Goal: Information Seeking & Learning: Check status

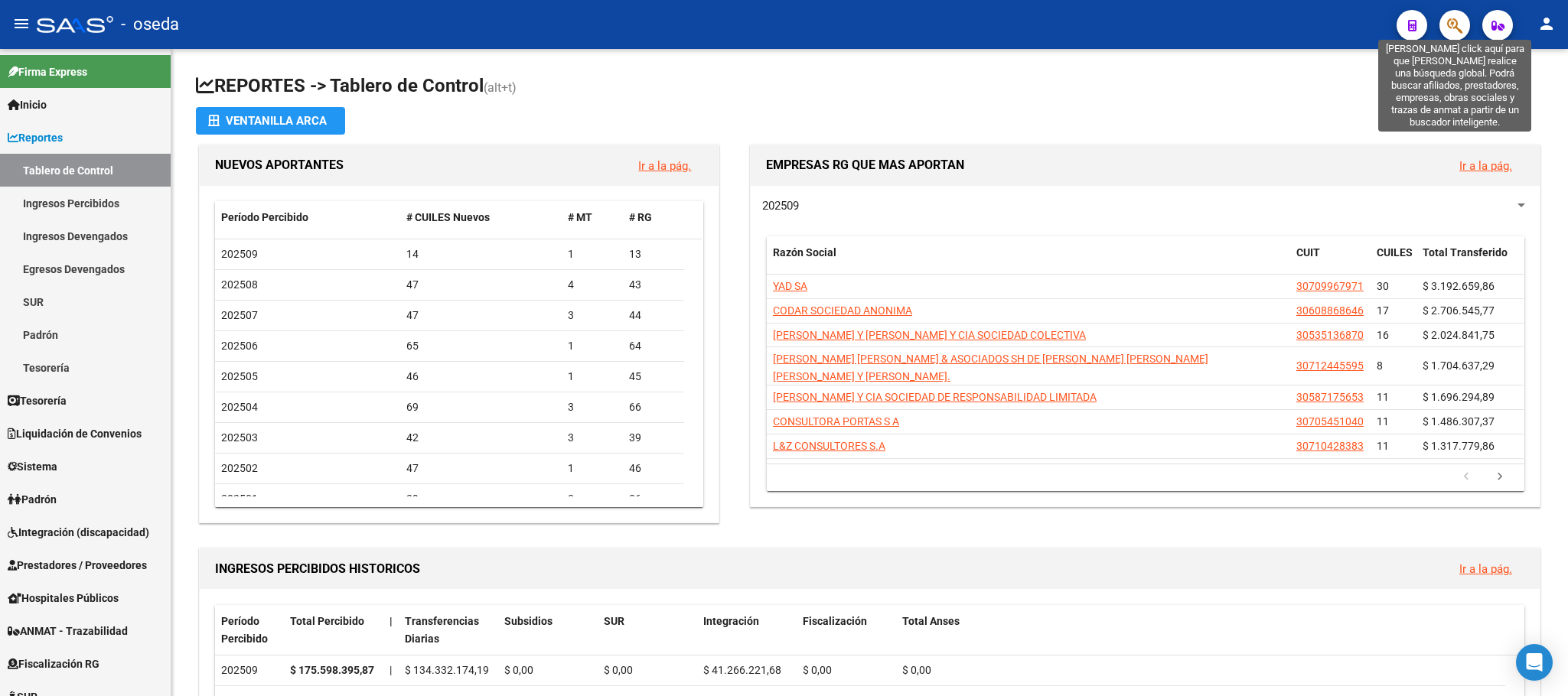
click at [1449, 26] on icon "button" at bounding box center [1454, 26] width 15 height 18
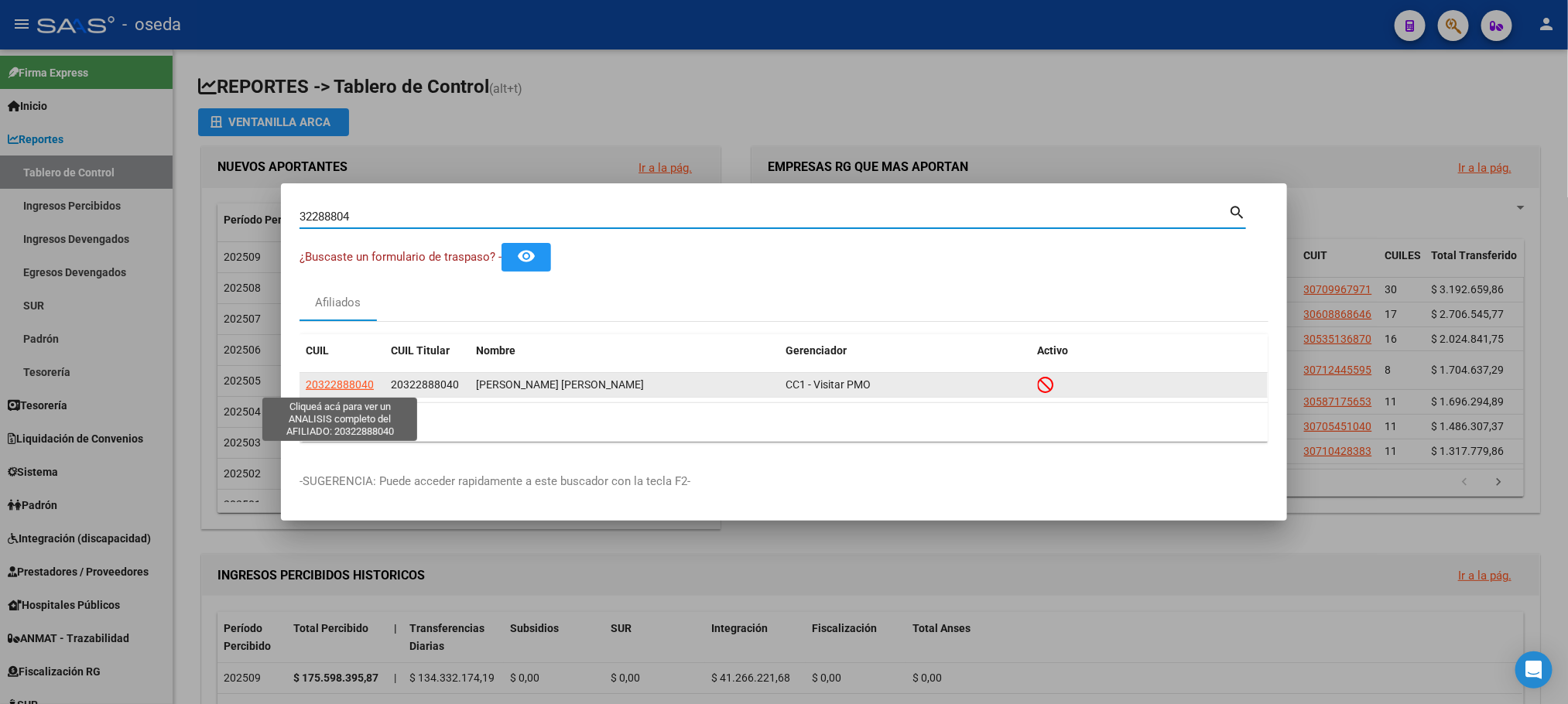
click at [346, 386] on span "20322888040" at bounding box center [339, 384] width 68 height 12
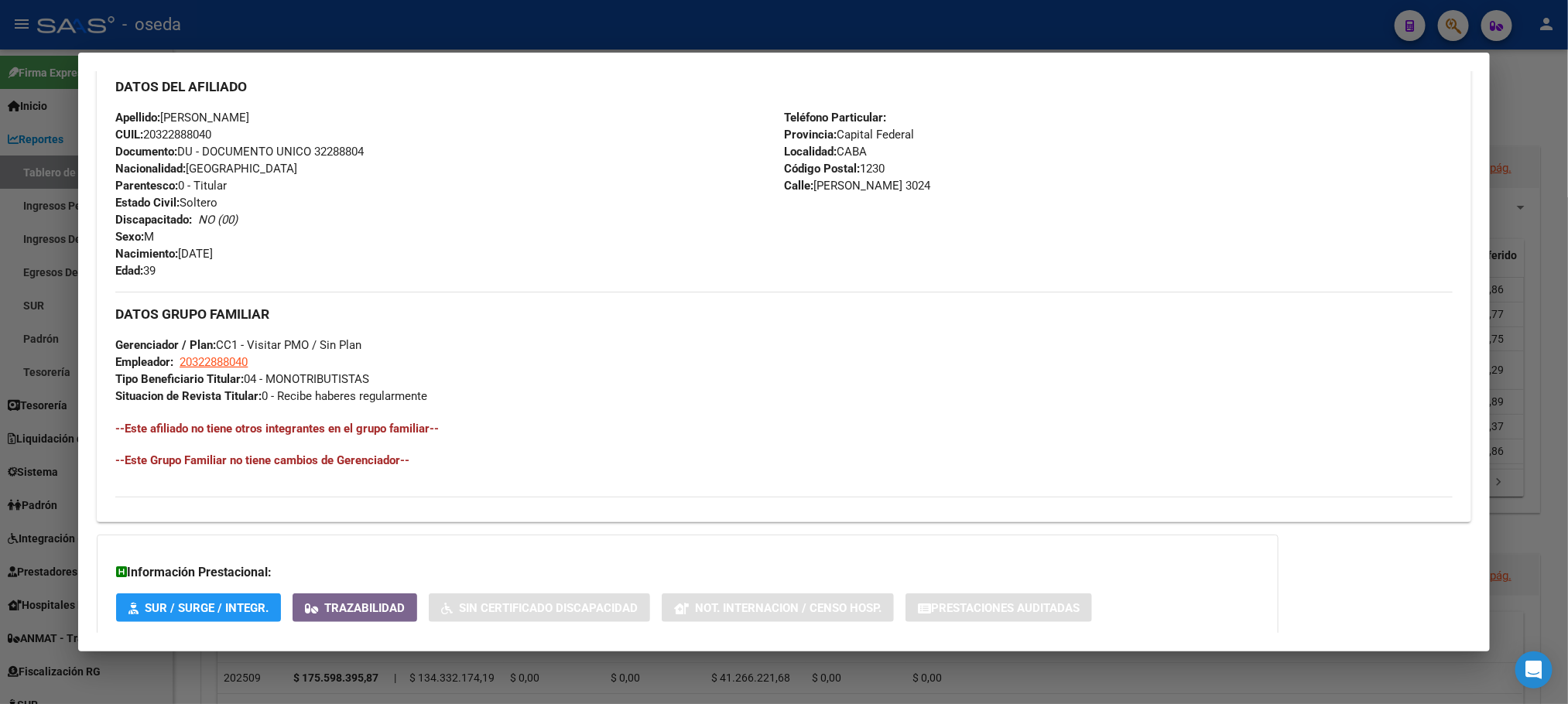
scroll to position [615, 0]
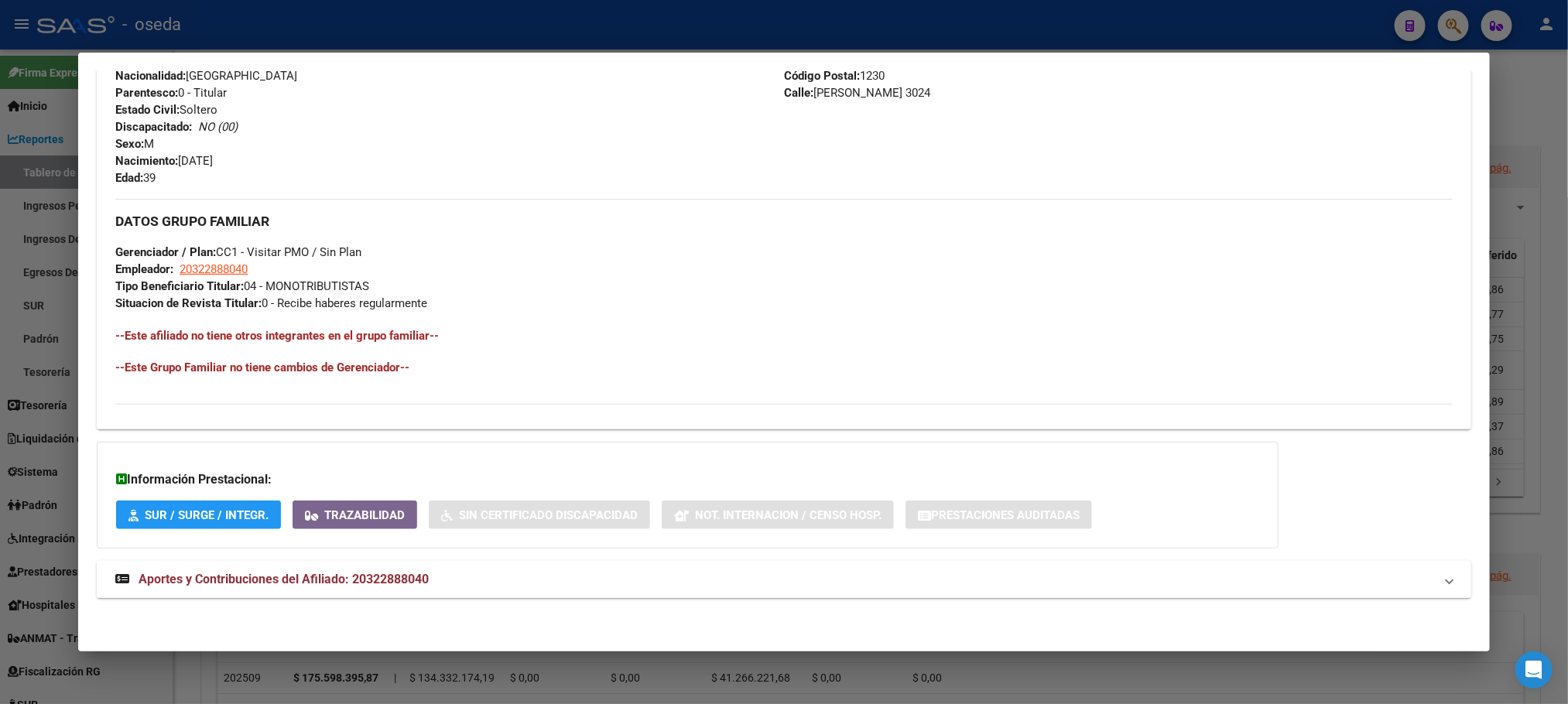
click at [324, 580] on span "Aportes y Contribuciones del Afiliado: 20322888040" at bounding box center [284, 579] width 290 height 15
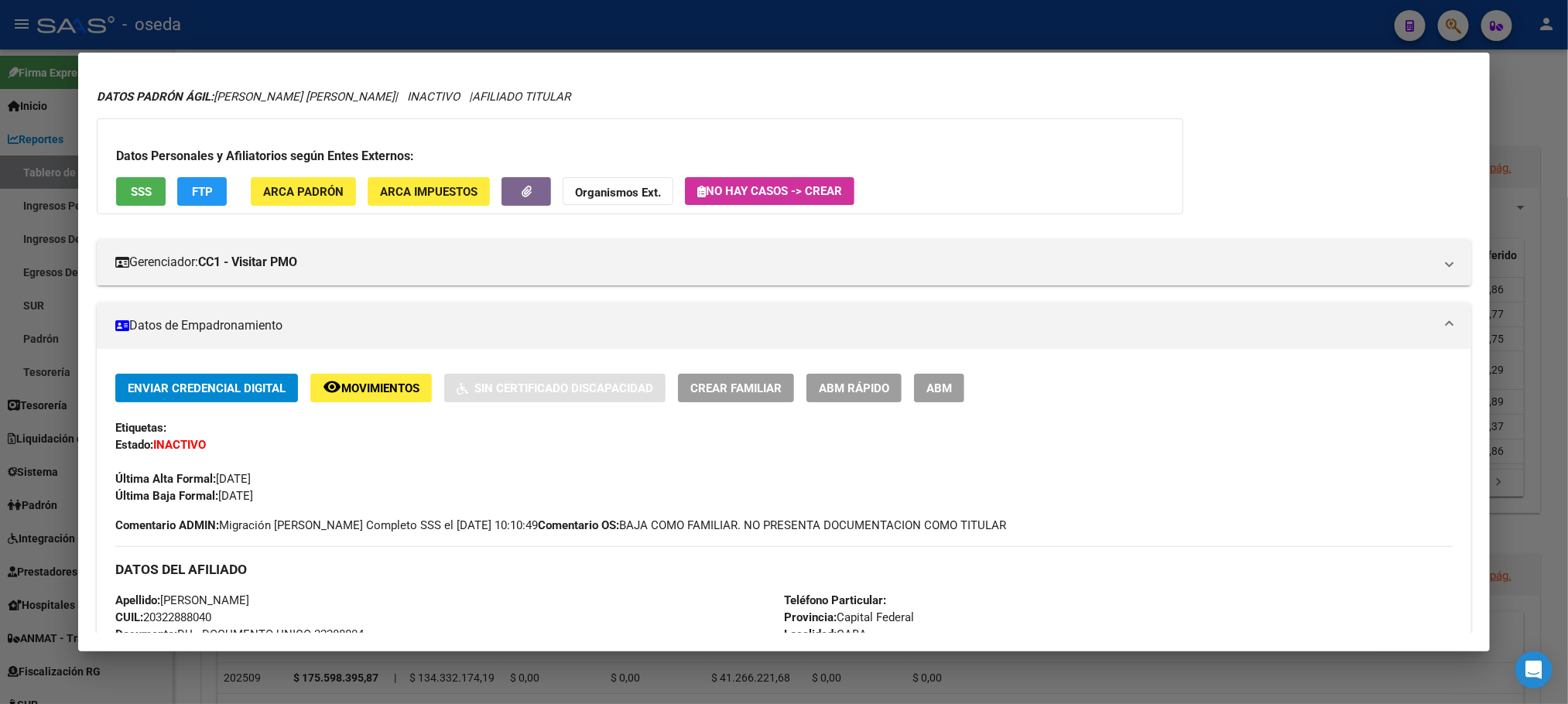
scroll to position [0, 0]
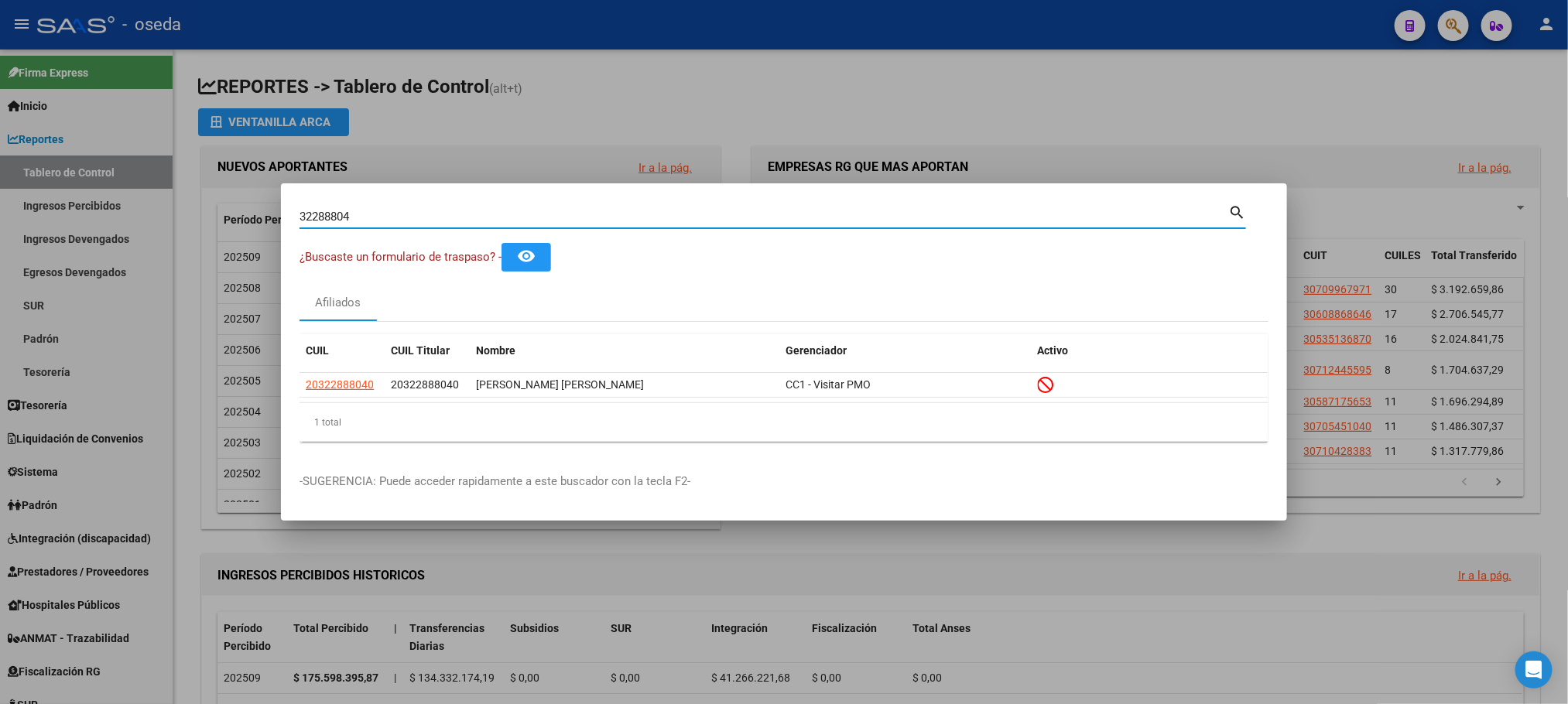
drag, startPoint x: 361, startPoint y: 216, endPoint x: 57, endPoint y: 211, distance: 304.0
click at [57, 211] on div "32288804 Buscar (apellido, dni, cuil, nro traspaso, cuit, obra social) search ¿…" at bounding box center [784, 352] width 1568 height 704
type input "14996299"
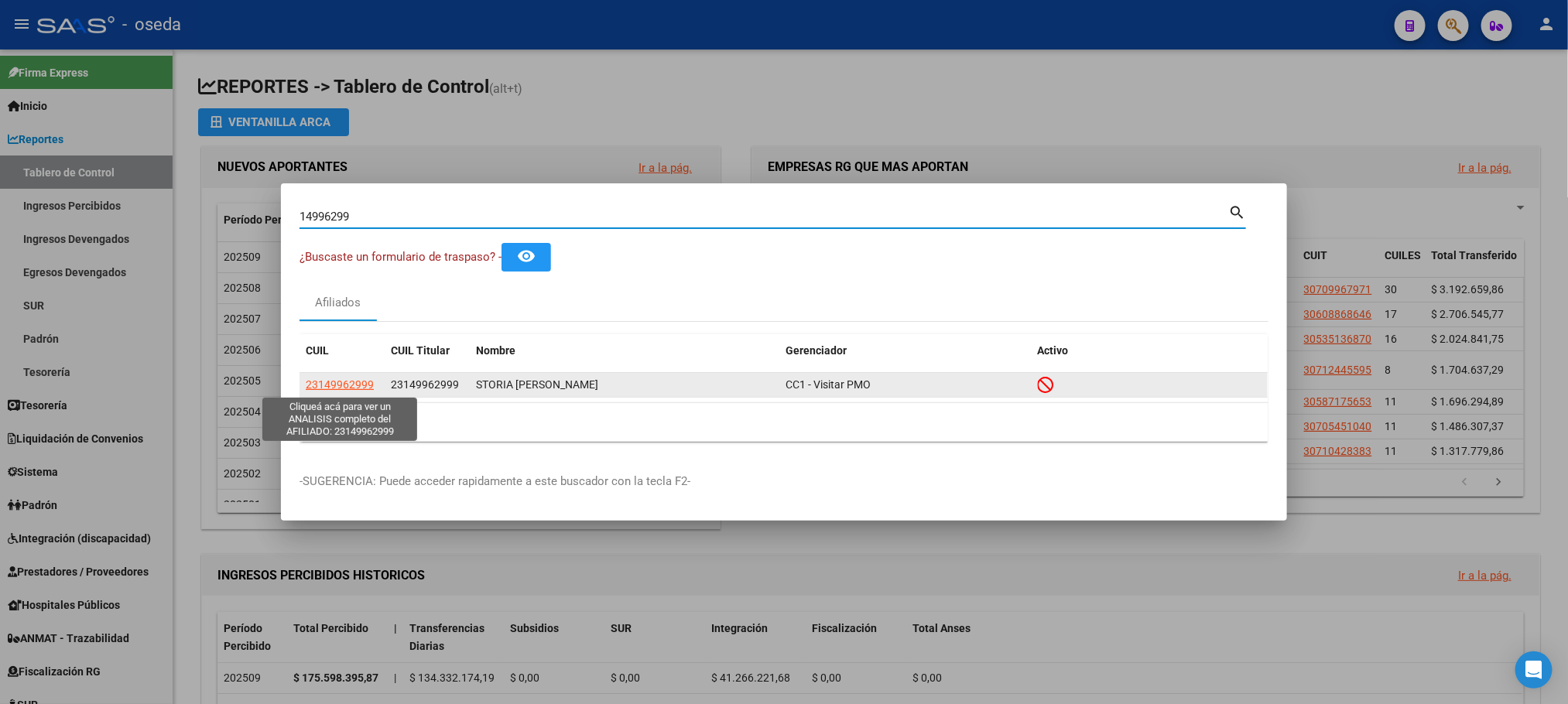
click at [342, 381] on span "23149962999" at bounding box center [339, 384] width 68 height 12
type textarea "23149962999"
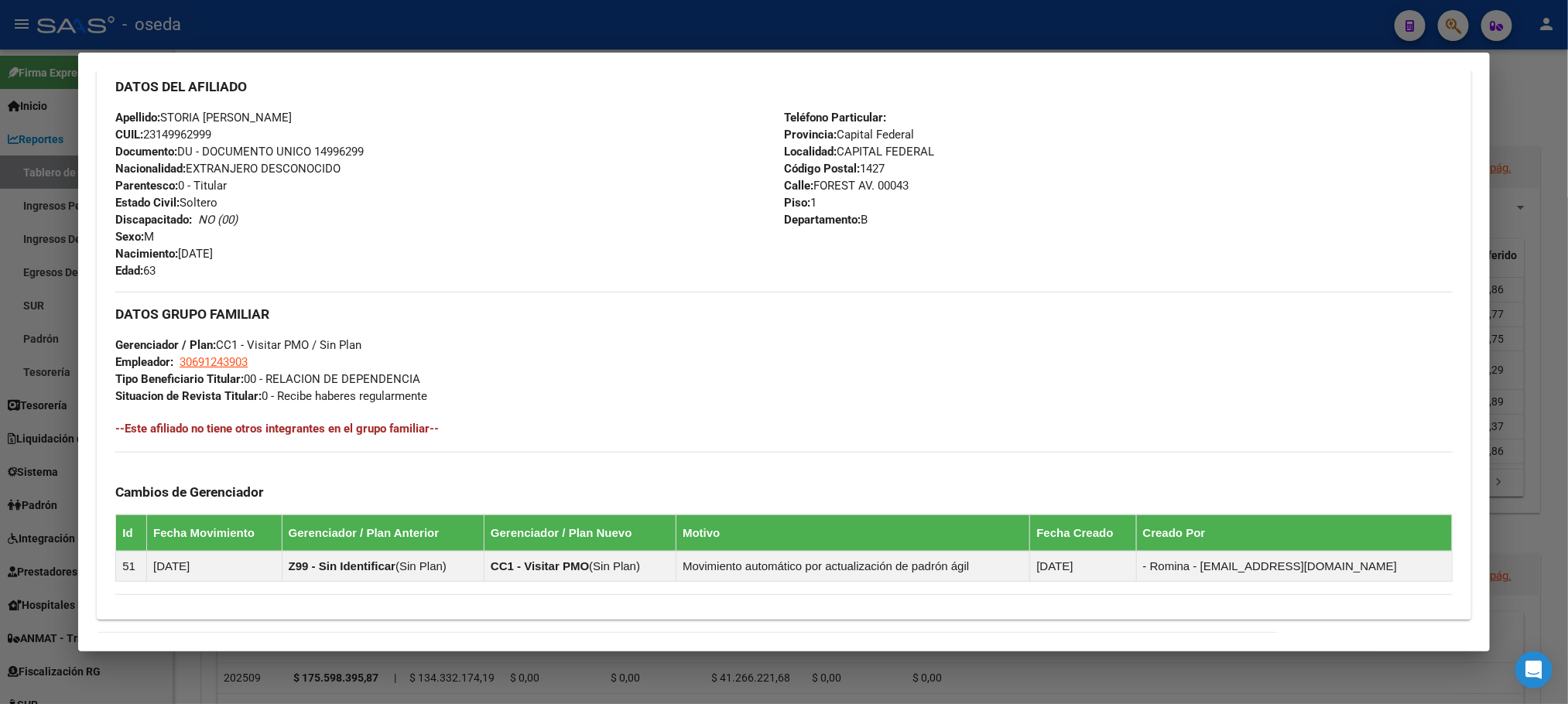
scroll to position [747, 0]
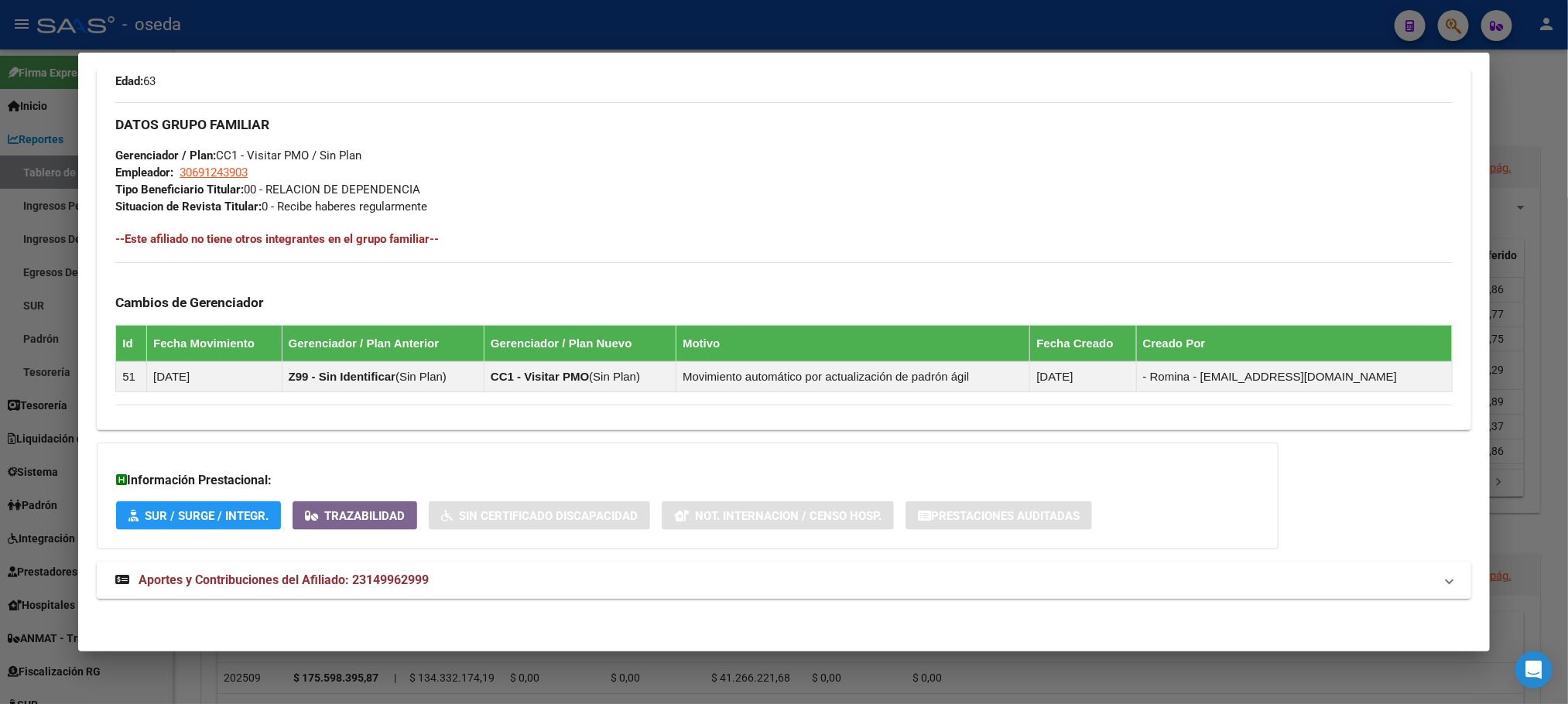
click at [349, 565] on mat-expansion-panel-header "Aportes y Contribuciones del Afiliado: 23149962999" at bounding box center [784, 579] width 1374 height 37
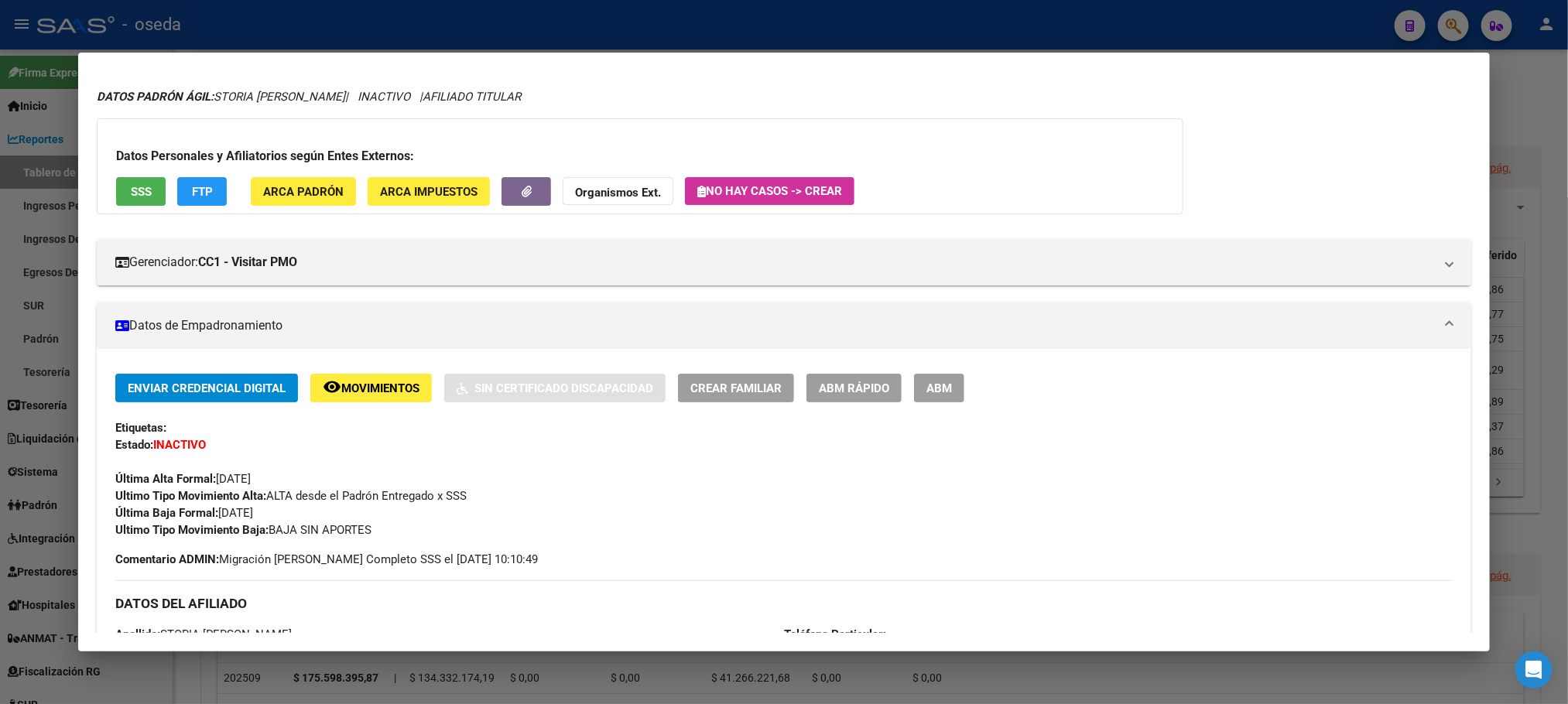
scroll to position [0, 0]
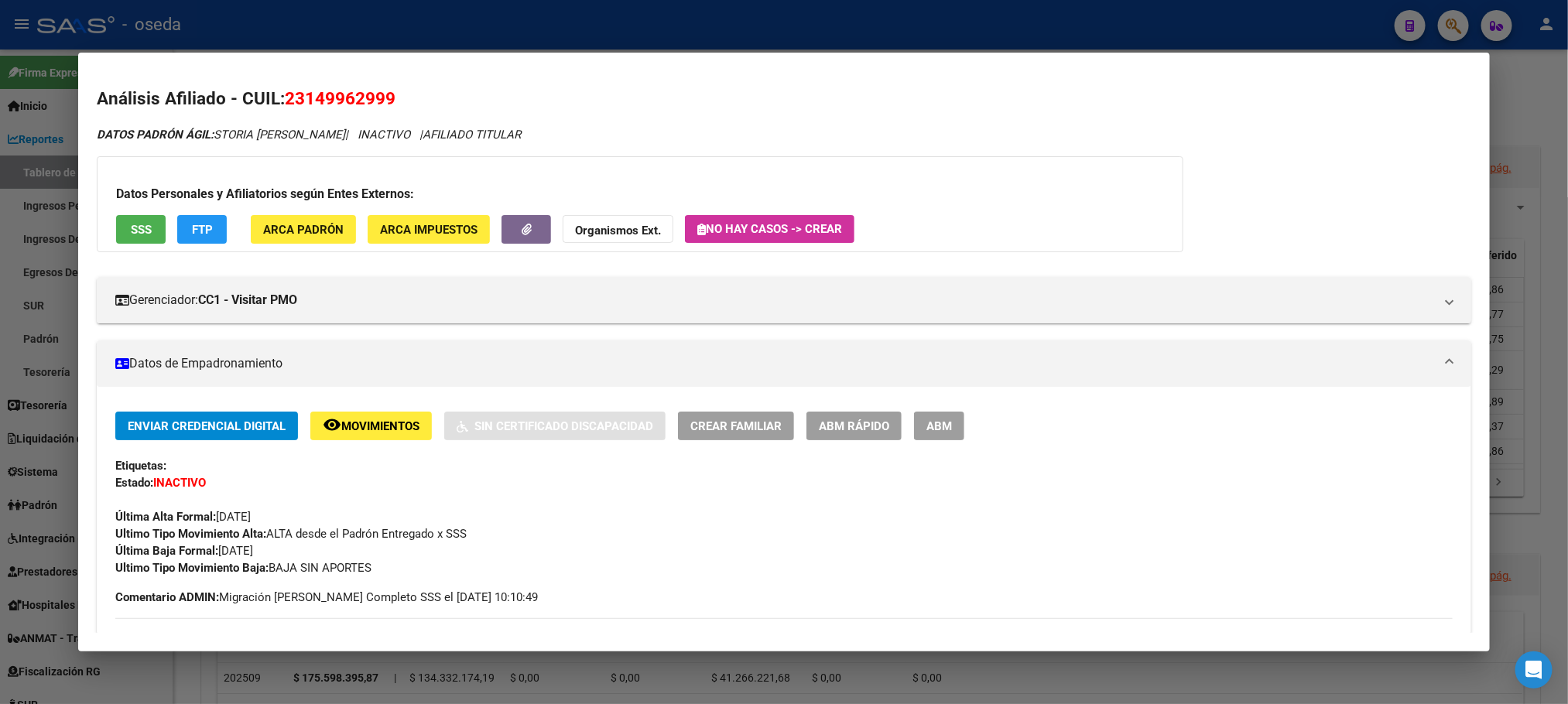
click at [133, 242] on button "SSS" at bounding box center [141, 229] width 49 height 29
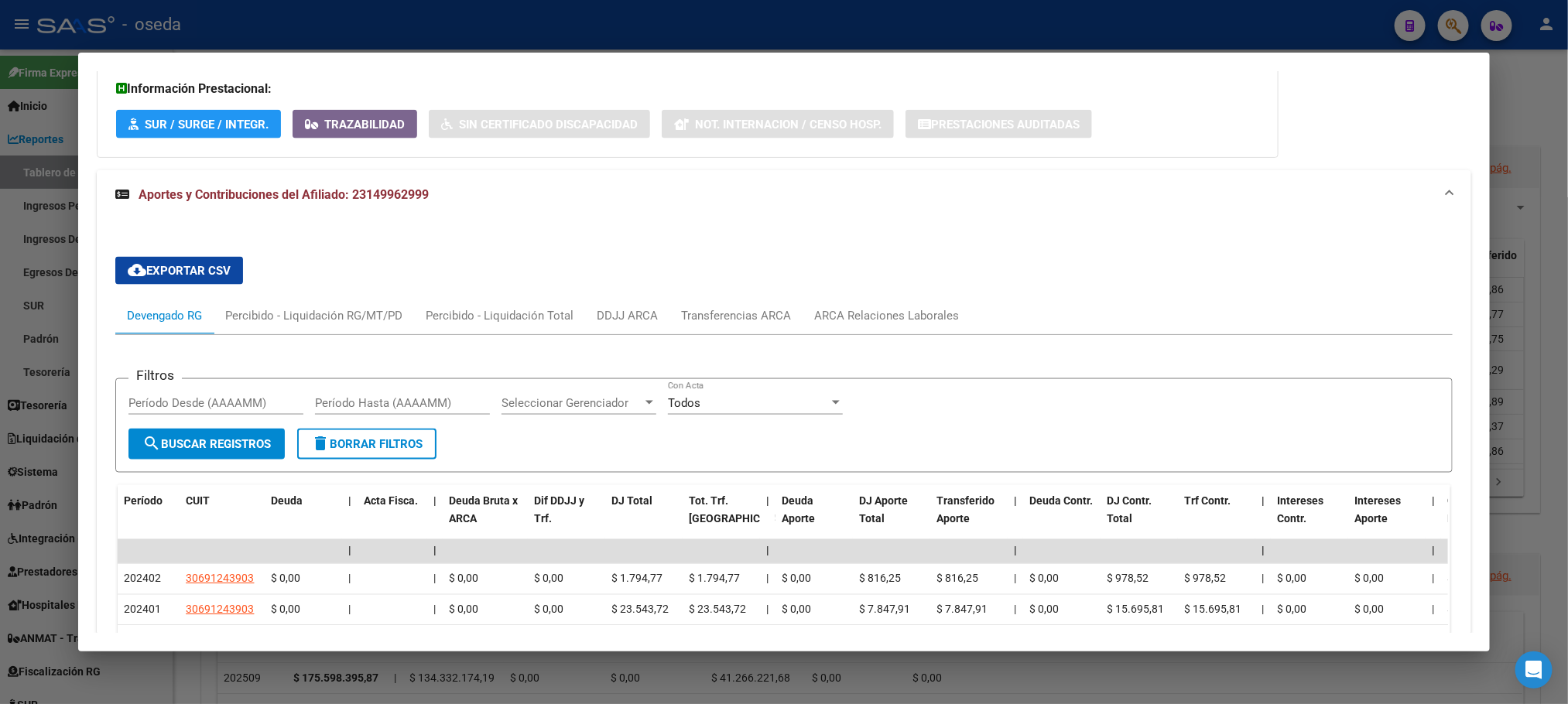
scroll to position [1277, 0]
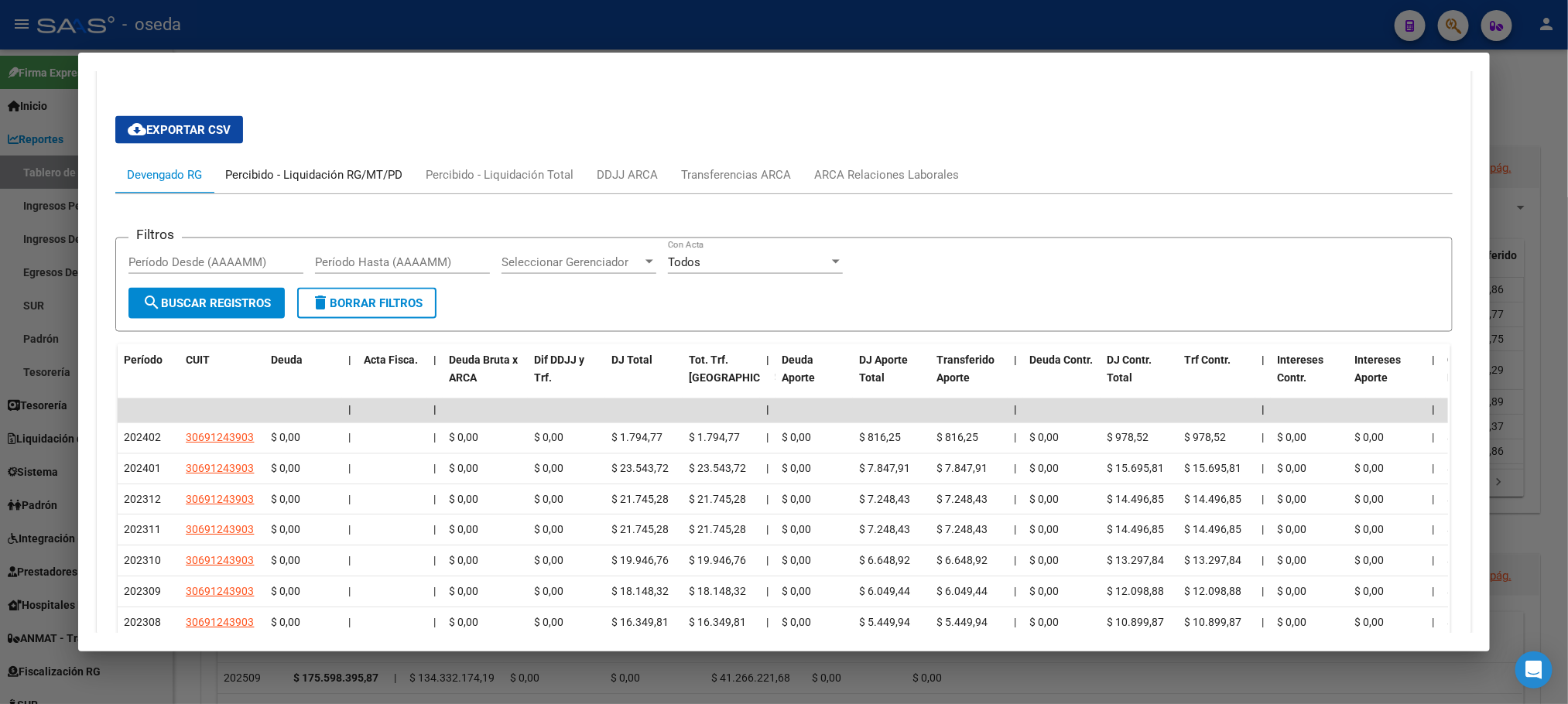
click at [311, 177] on div "Percibido - Liquidación RG/MT/PD" at bounding box center [314, 175] width 177 height 17
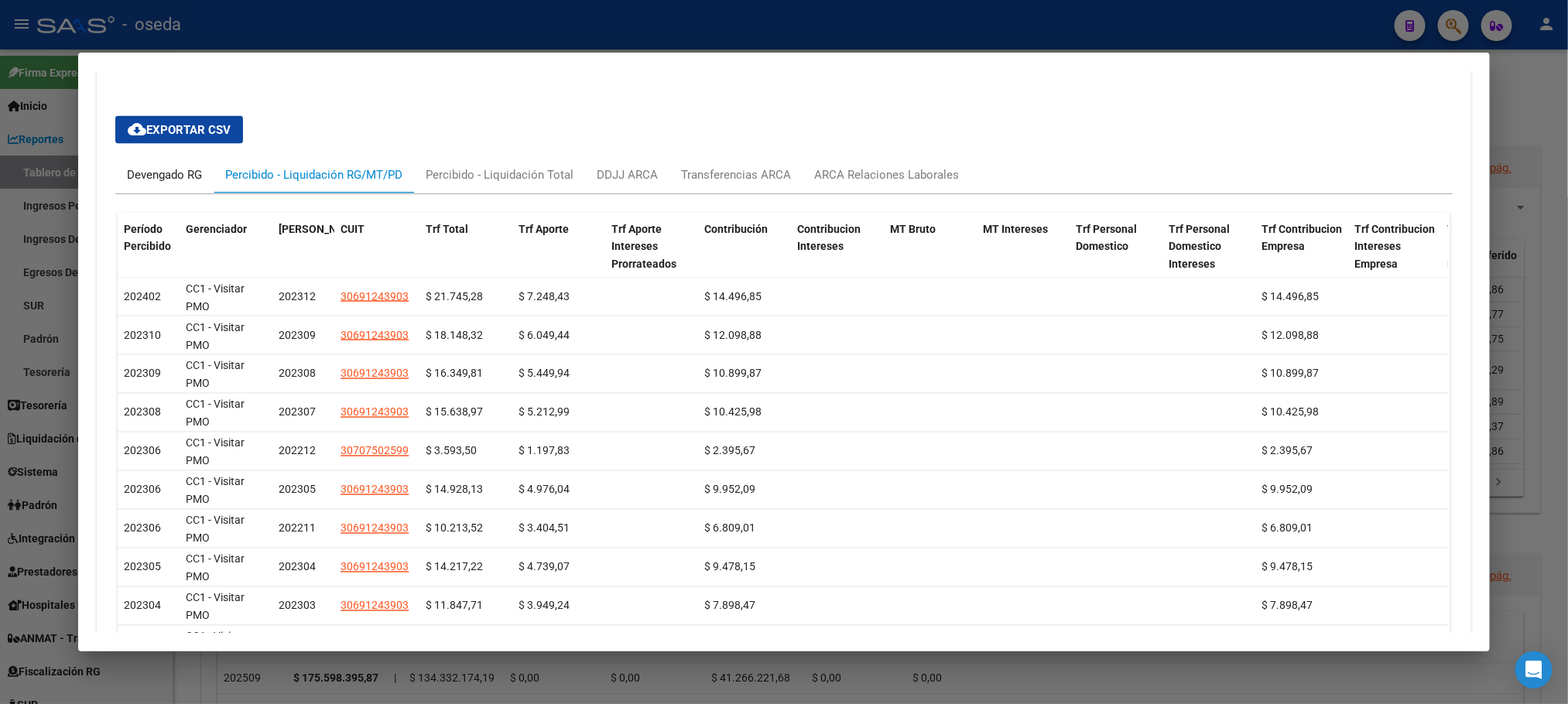
click at [160, 167] on div "Devengado RG" at bounding box center [165, 175] width 98 height 37
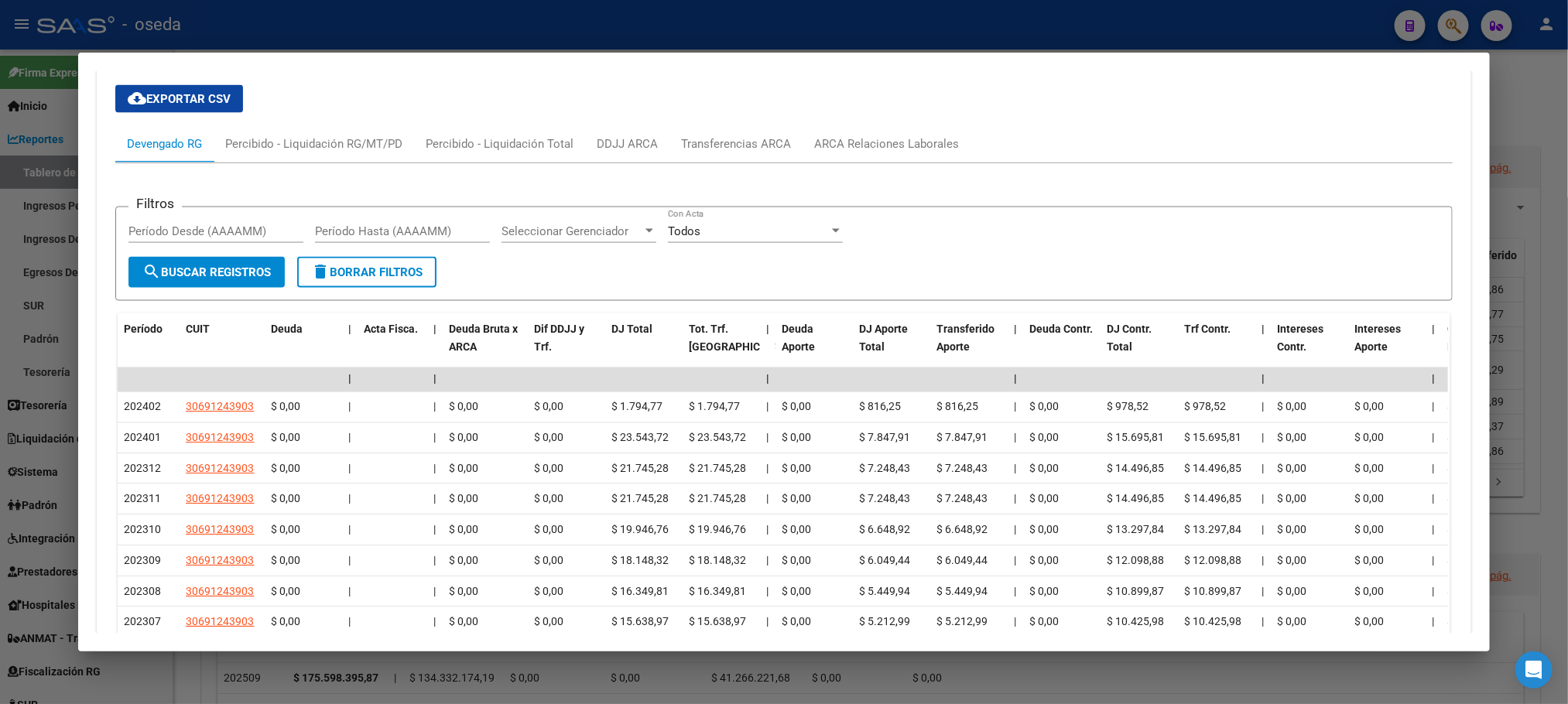
scroll to position [1509, 0]
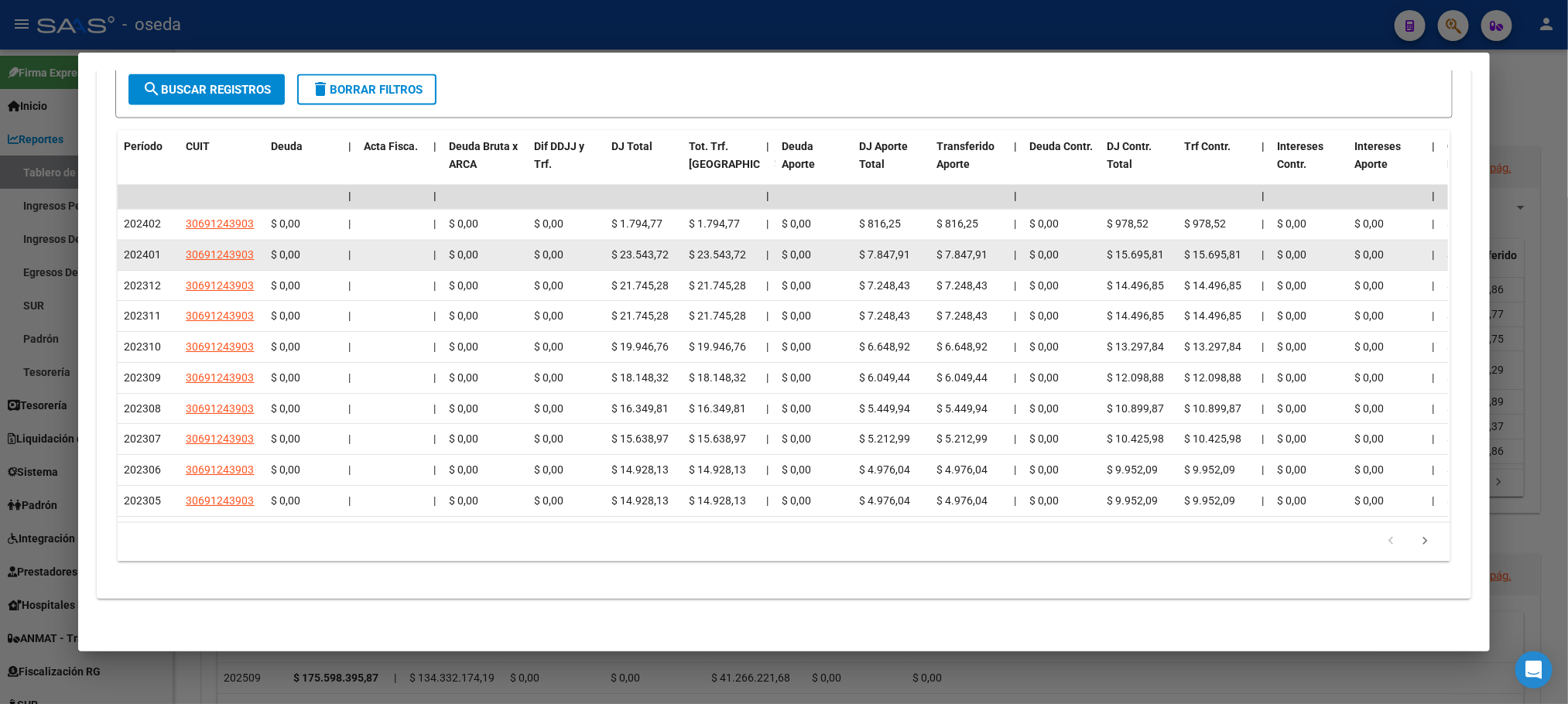
drag, startPoint x: 144, startPoint y: 246, endPoint x: 115, endPoint y: 246, distance: 29.0
click at [118, 246] on datatable-body-cell "202401" at bounding box center [149, 256] width 62 height 30
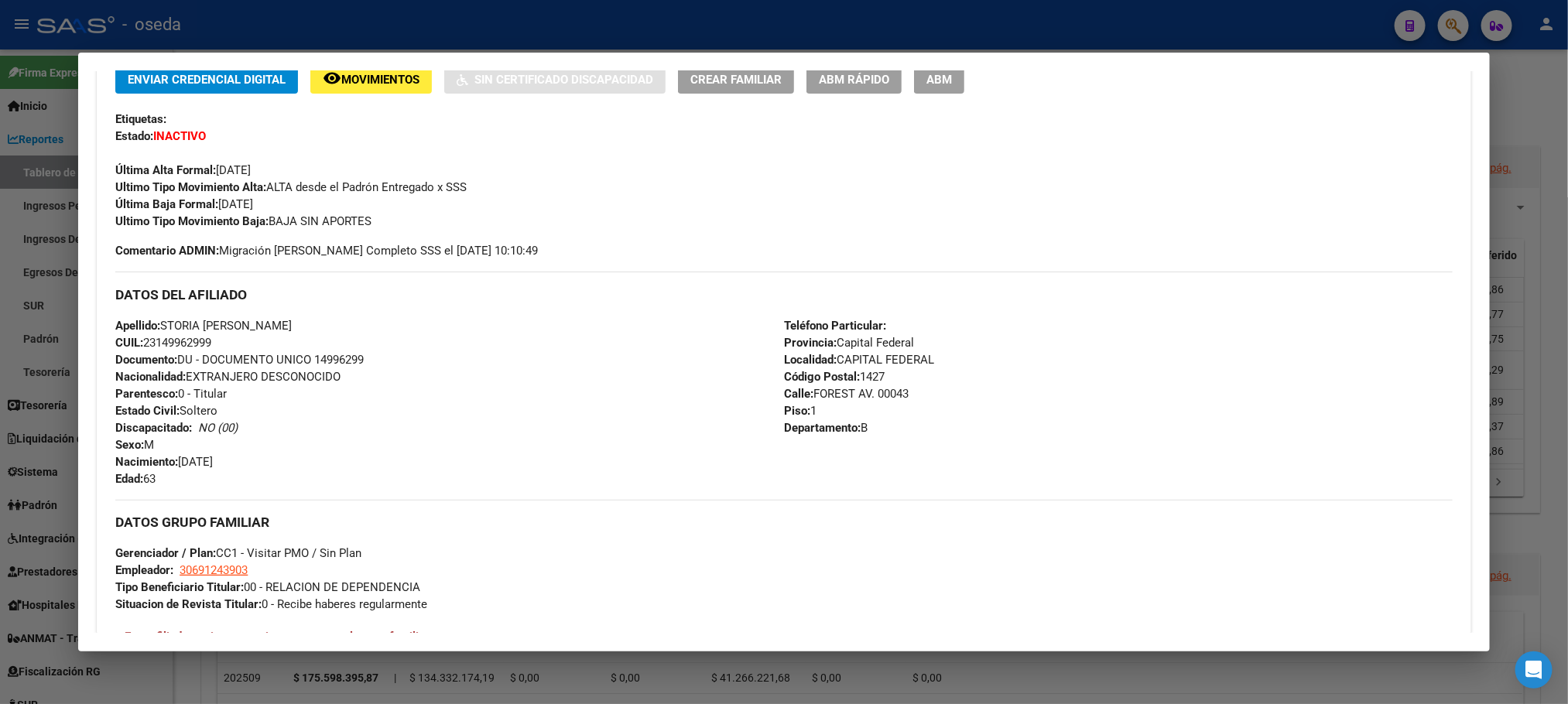
scroll to position [0, 0]
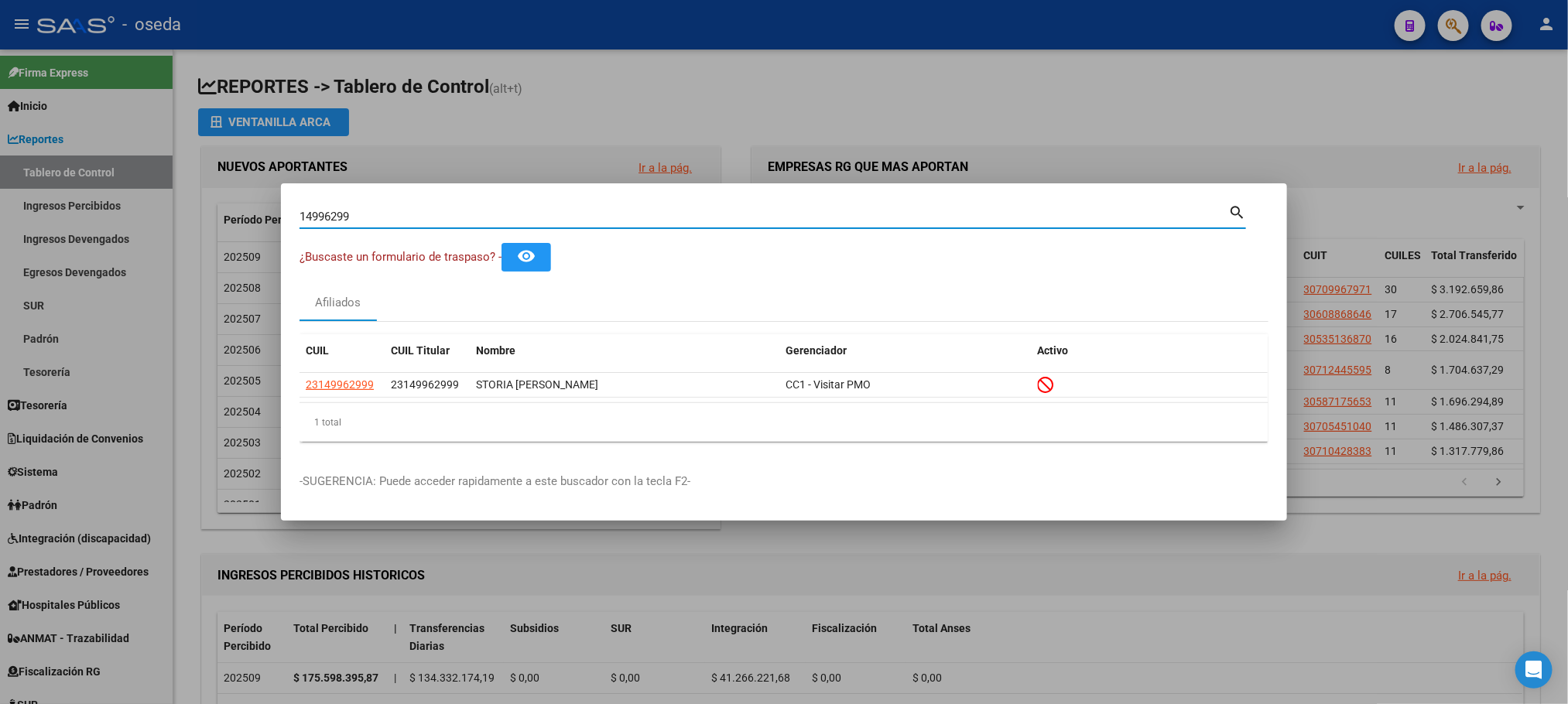
drag, startPoint x: 362, startPoint y: 216, endPoint x: 268, endPoint y: 215, distance: 94.0
click at [268, 215] on div "14996299 Buscar (apellido, dni, cuil, nro traspaso, cuit, obra social) search ¿…" at bounding box center [784, 352] width 1568 height 704
type input "13217681"
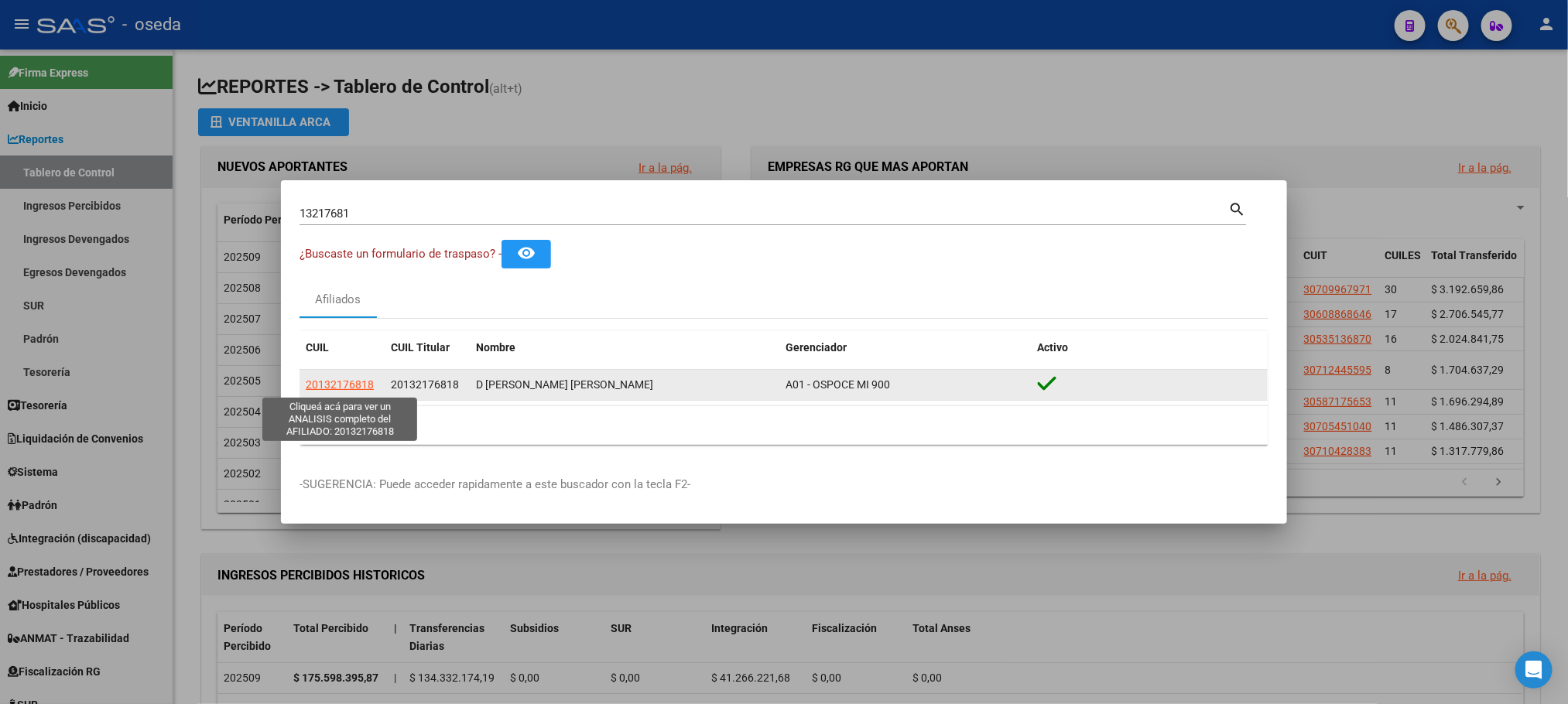
click at [335, 381] on span "20132176818" at bounding box center [339, 384] width 68 height 12
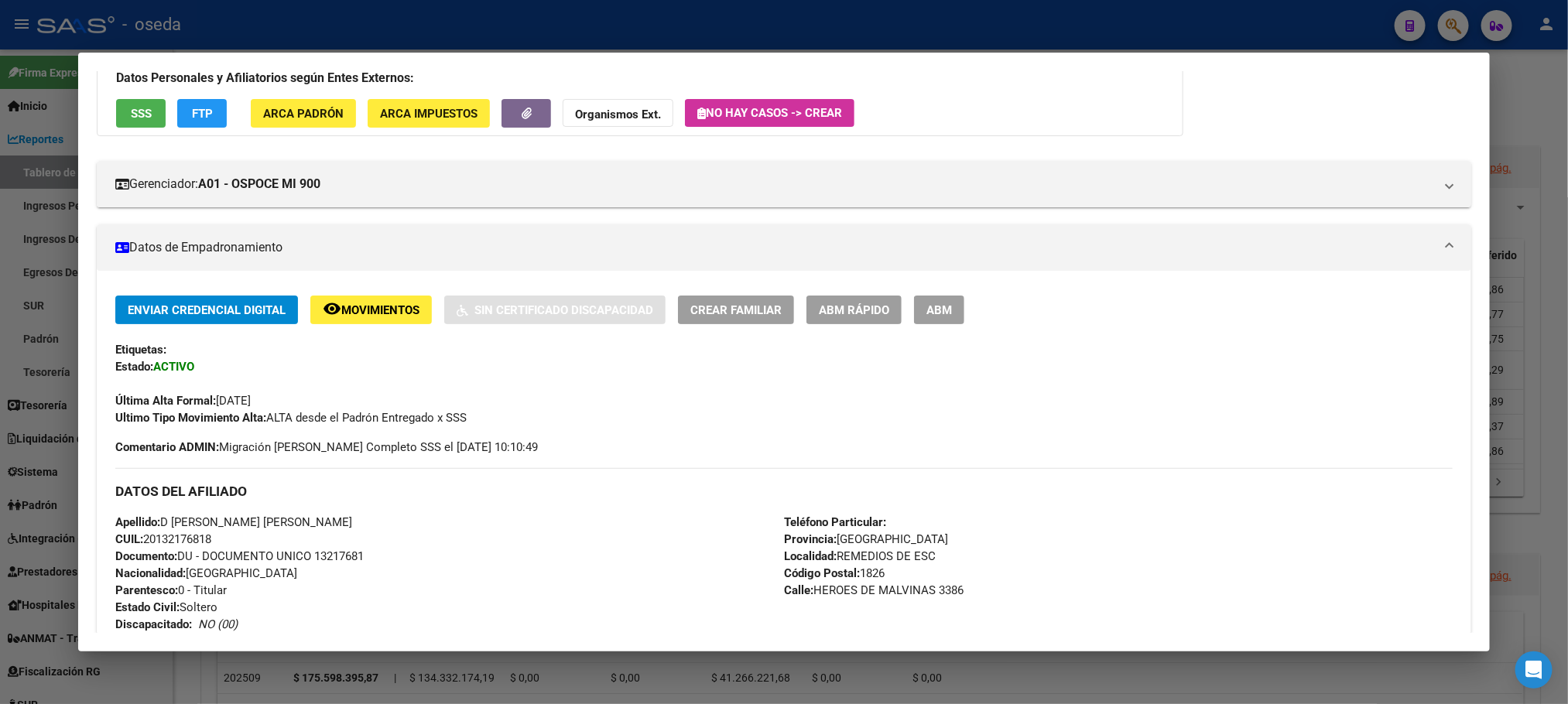
scroll to position [465, 0]
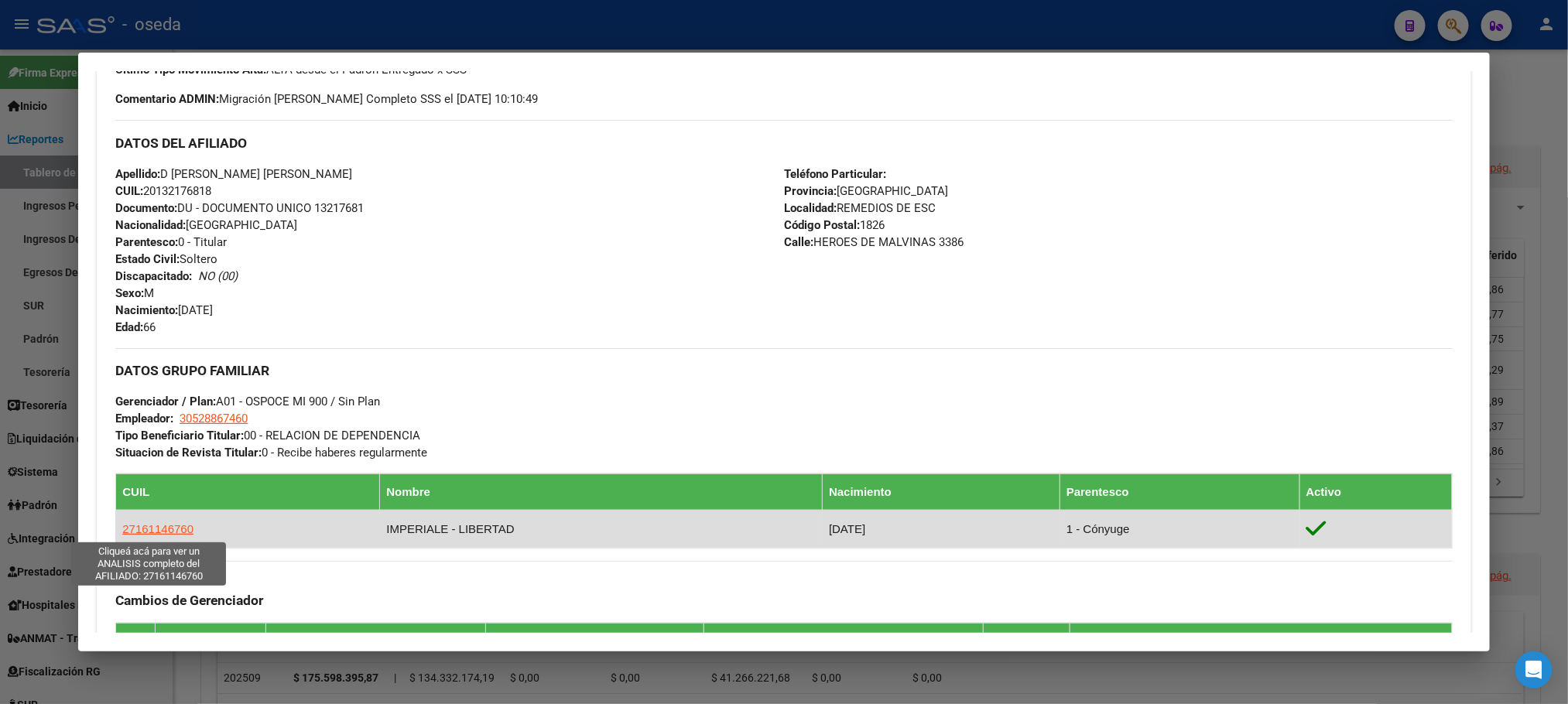
click at [133, 533] on span "27161146760" at bounding box center [157, 529] width 71 height 13
type textarea "27161146760"
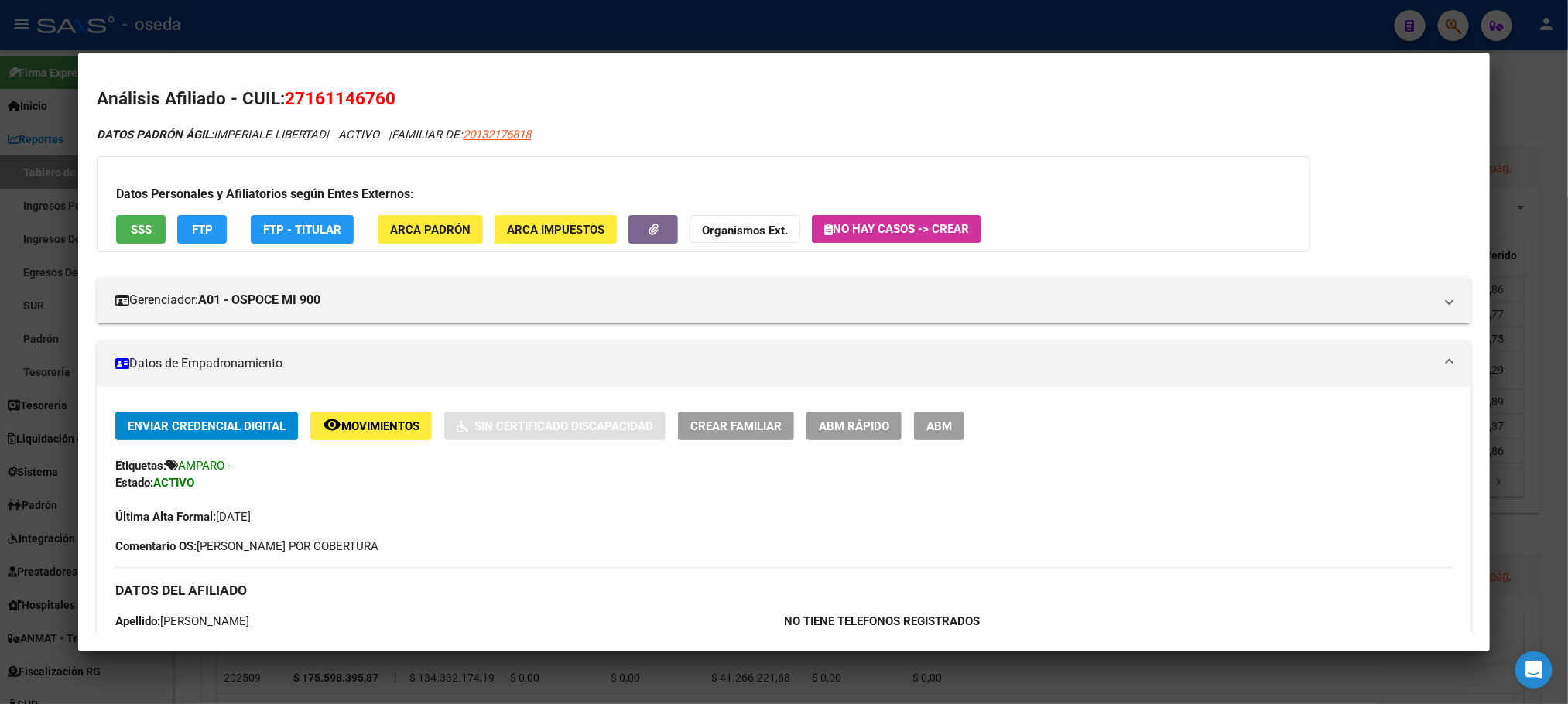
click at [116, 240] on button "SSS" at bounding box center [141, 229] width 49 height 29
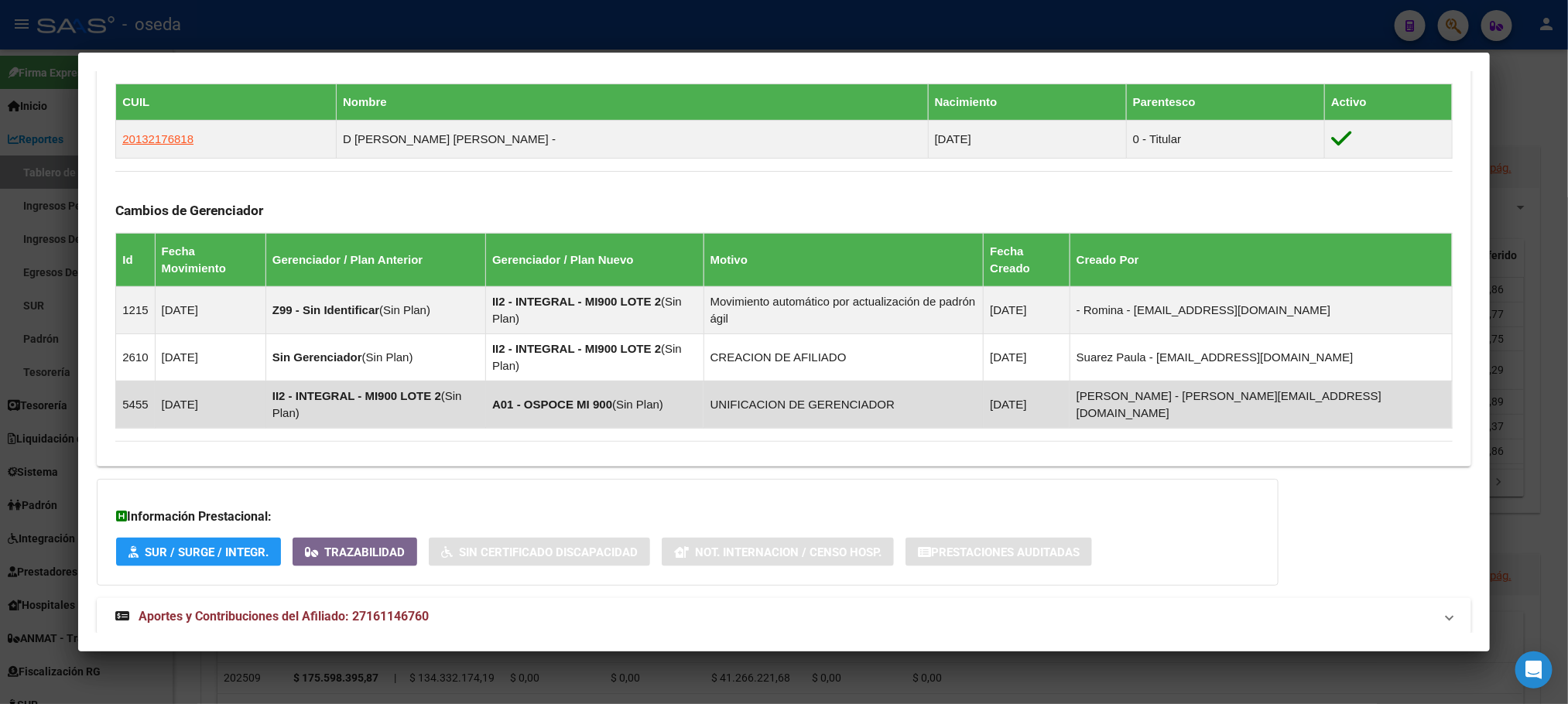
scroll to position [865, 0]
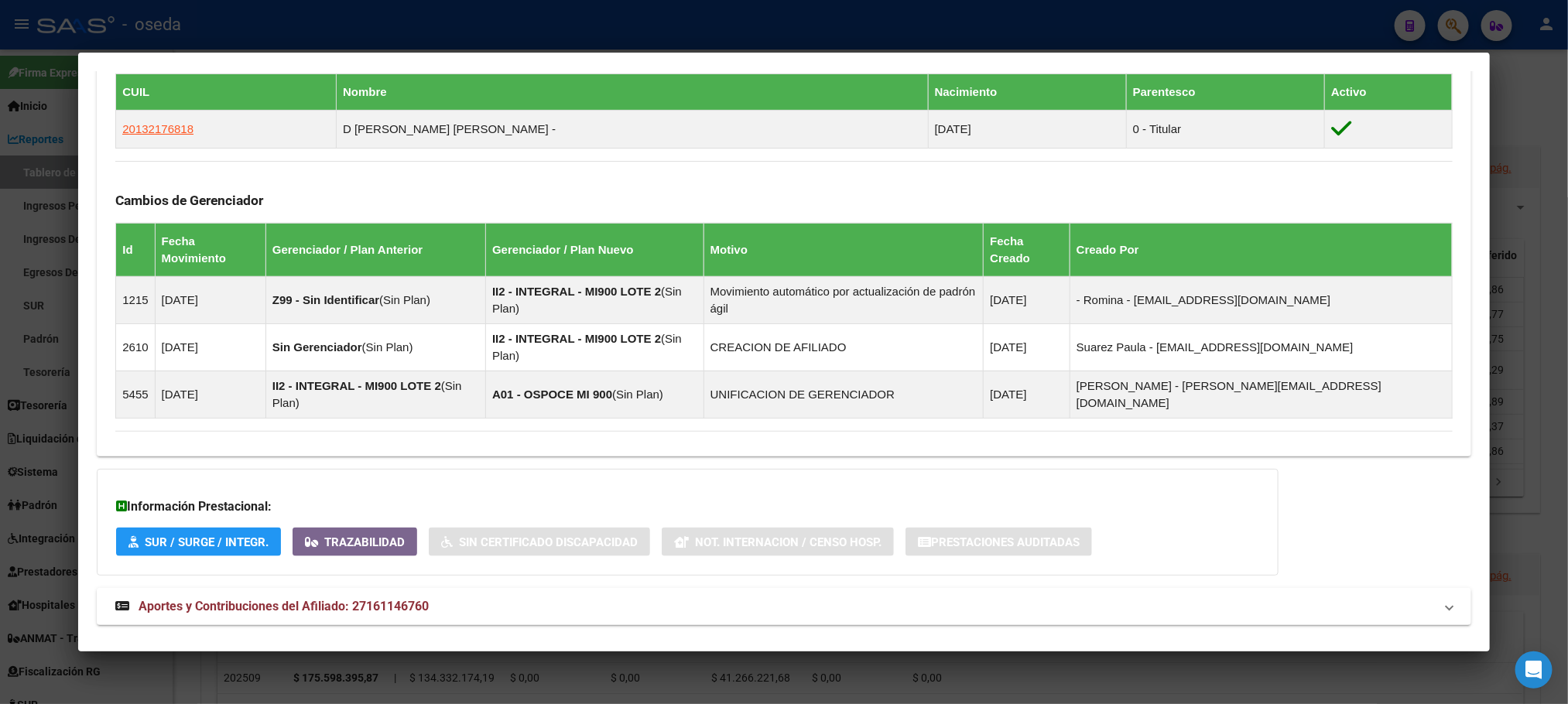
click at [247, 653] on span "Aportes y Contribuciones del Titular: 20132176818" at bounding box center [280, 661] width 284 height 15
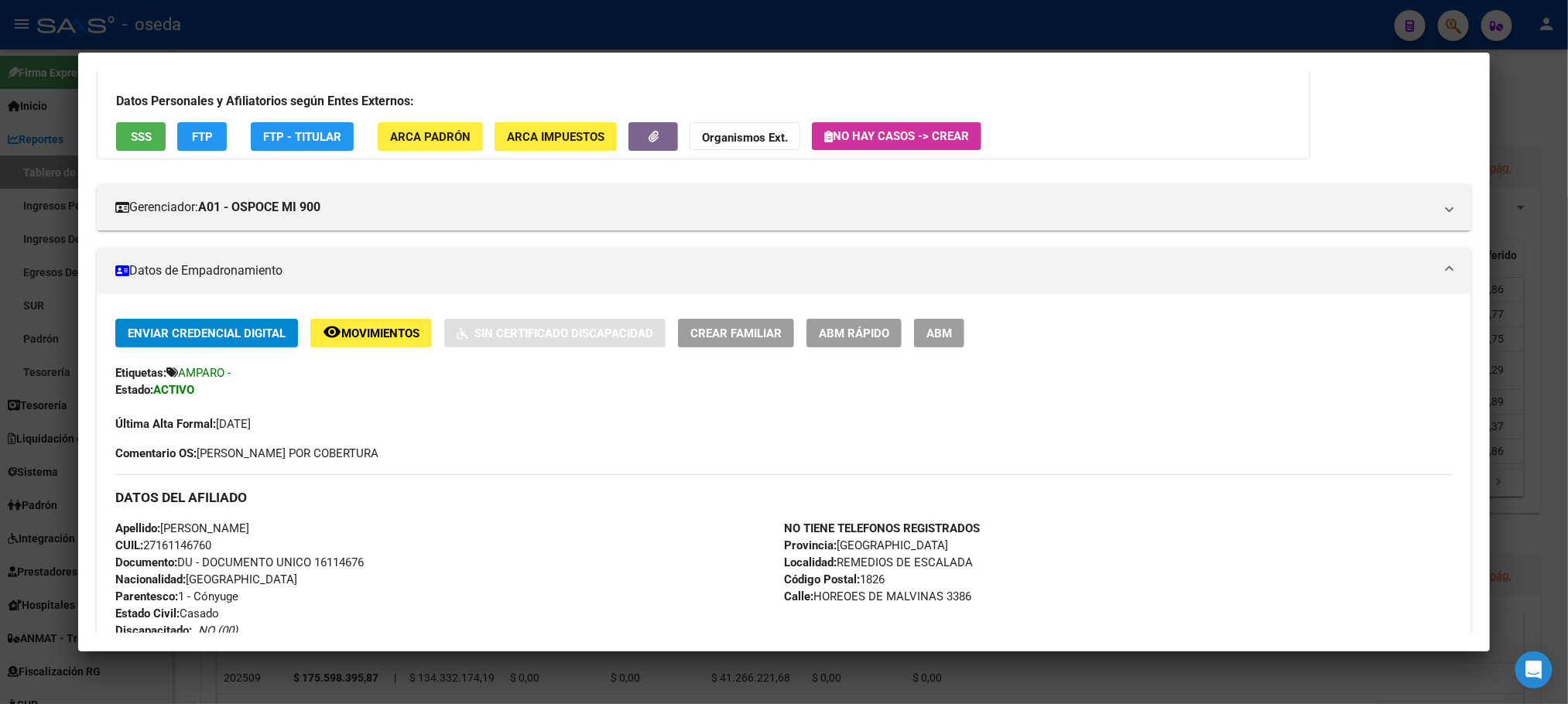
scroll to position [0, 0]
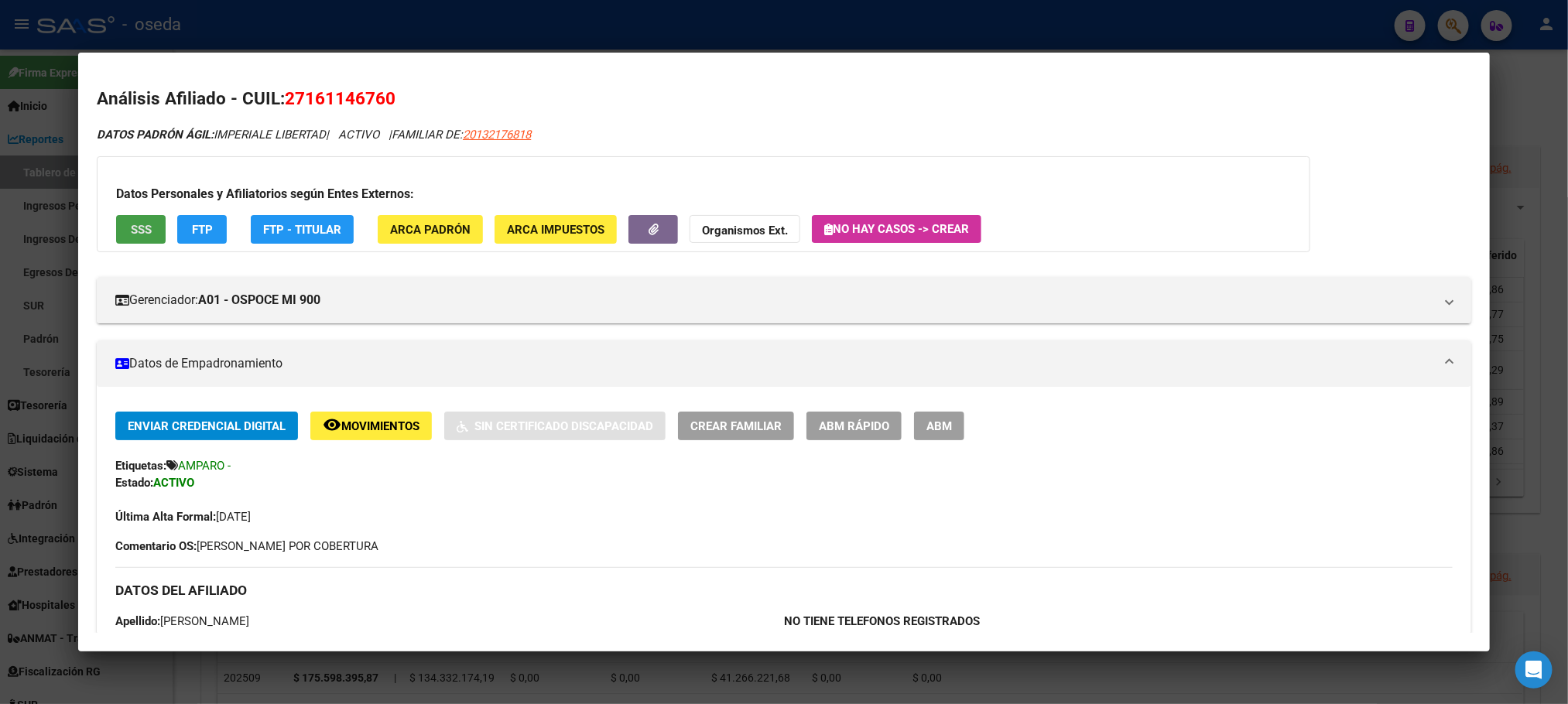
click at [133, 235] on span "SSS" at bounding box center [141, 229] width 20 height 14
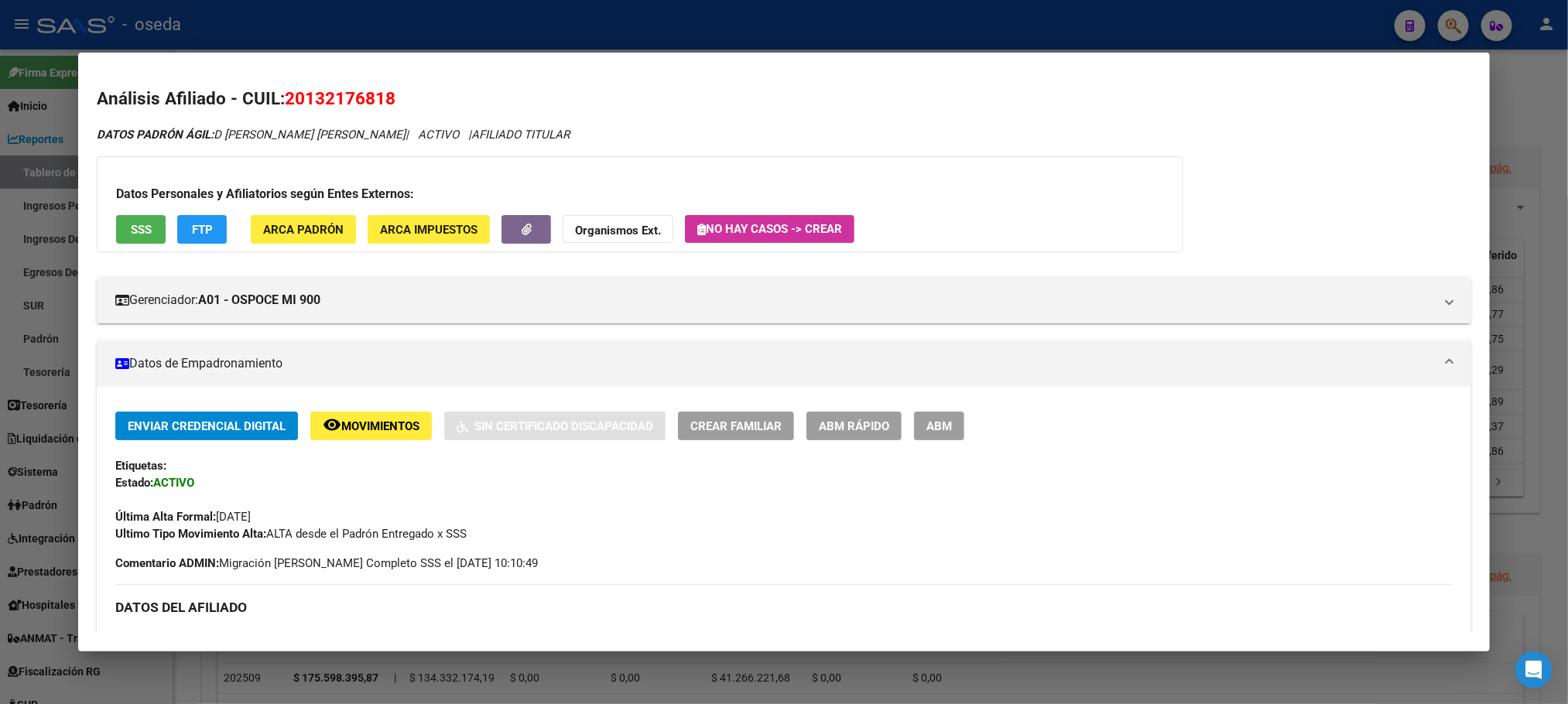
click at [131, 226] on span "SSS" at bounding box center [141, 229] width 20 height 14
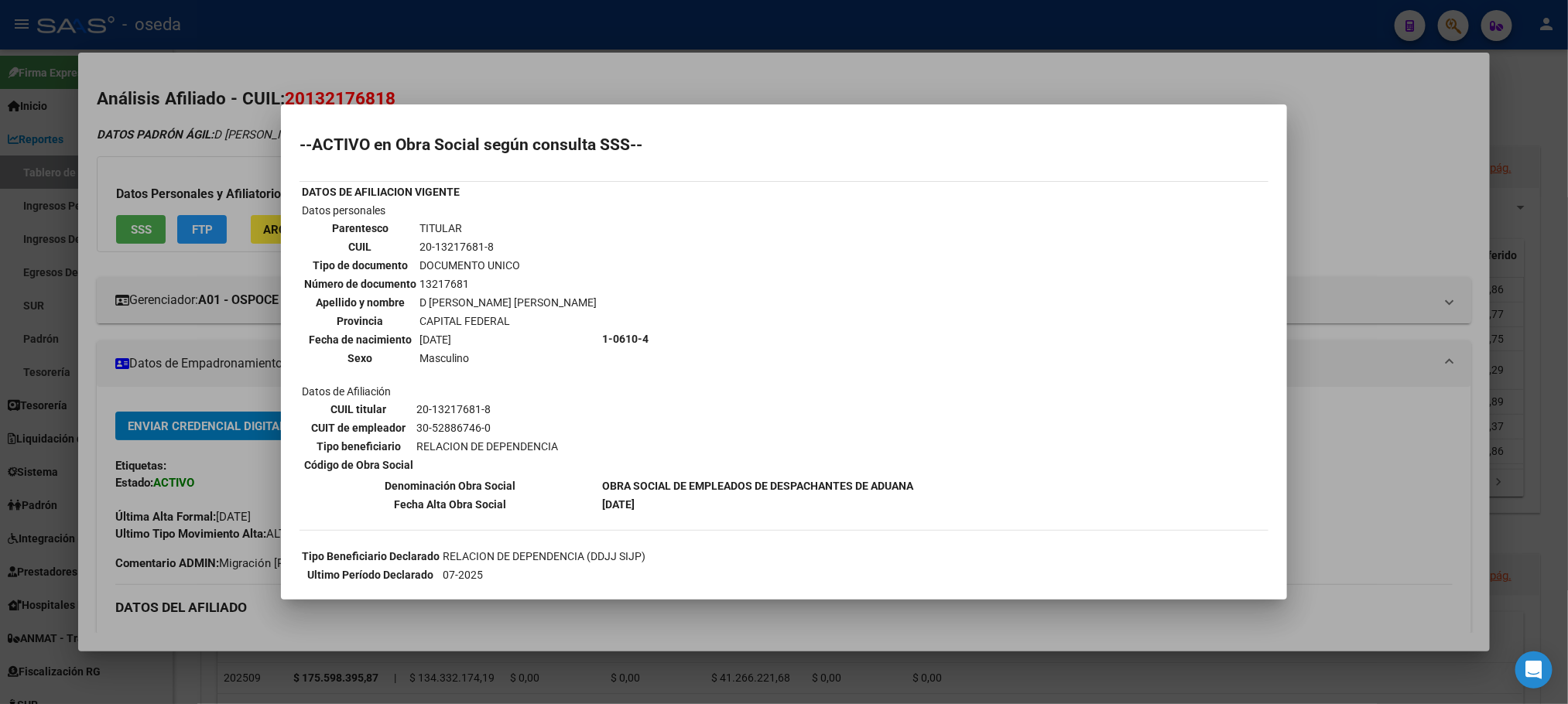
scroll to position [63, 0]
